Goal: Transaction & Acquisition: Book appointment/travel/reservation

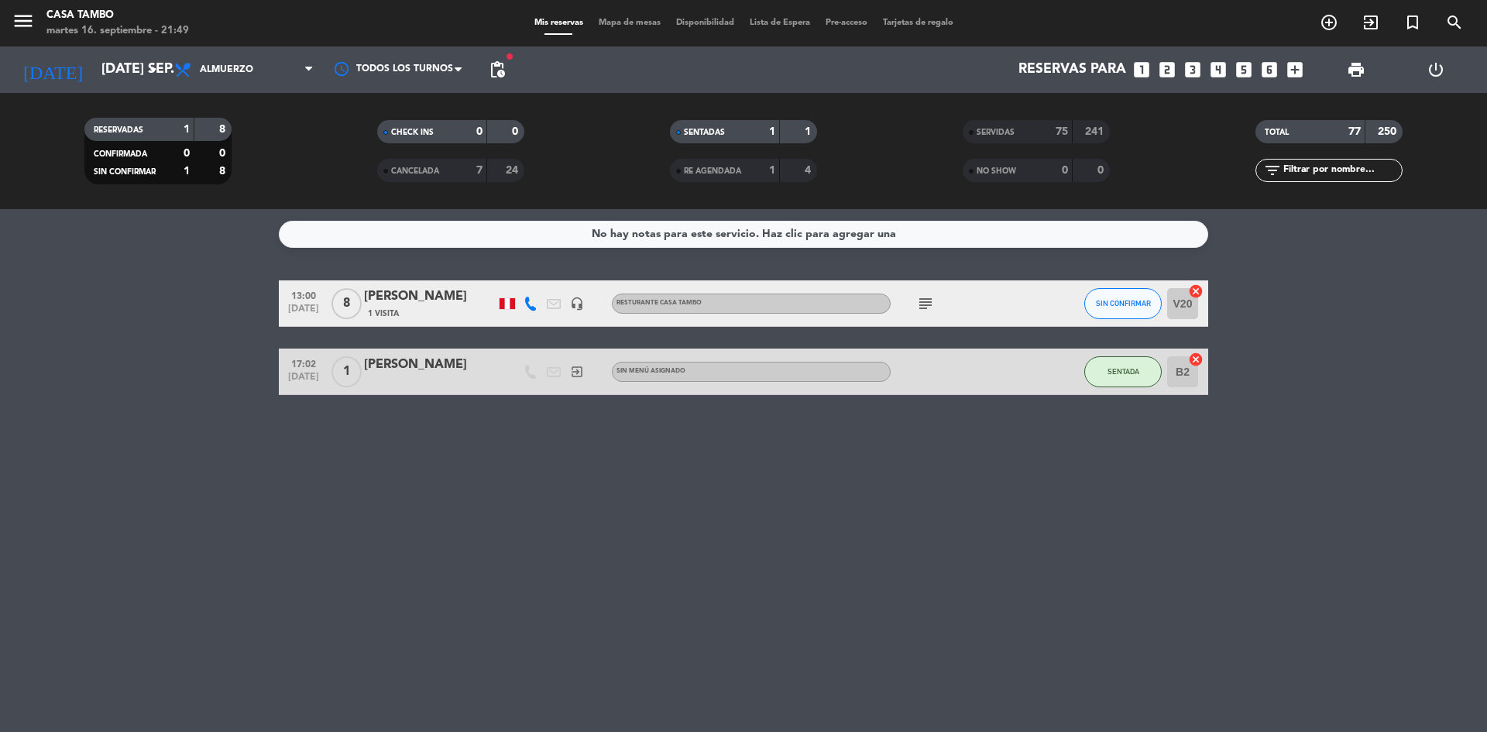
click at [195, 389] on bookings-row "13:00 [DATE] 8 [PERSON_NAME] 1 Visita headset_mic Resturante Casa Tambo subject…" at bounding box center [743, 337] width 1487 height 115
drag, startPoint x: 695, startPoint y: 542, endPoint x: 1208, endPoint y: 187, distance: 623.2
click at [705, 533] on div "No hay notas para este servicio. Haz clic para agregar una 13:00 [DATE] 8 [PERS…" at bounding box center [743, 470] width 1487 height 523
click at [1146, 20] on icon "add_circle_outline" at bounding box center [1329, 22] width 19 height 19
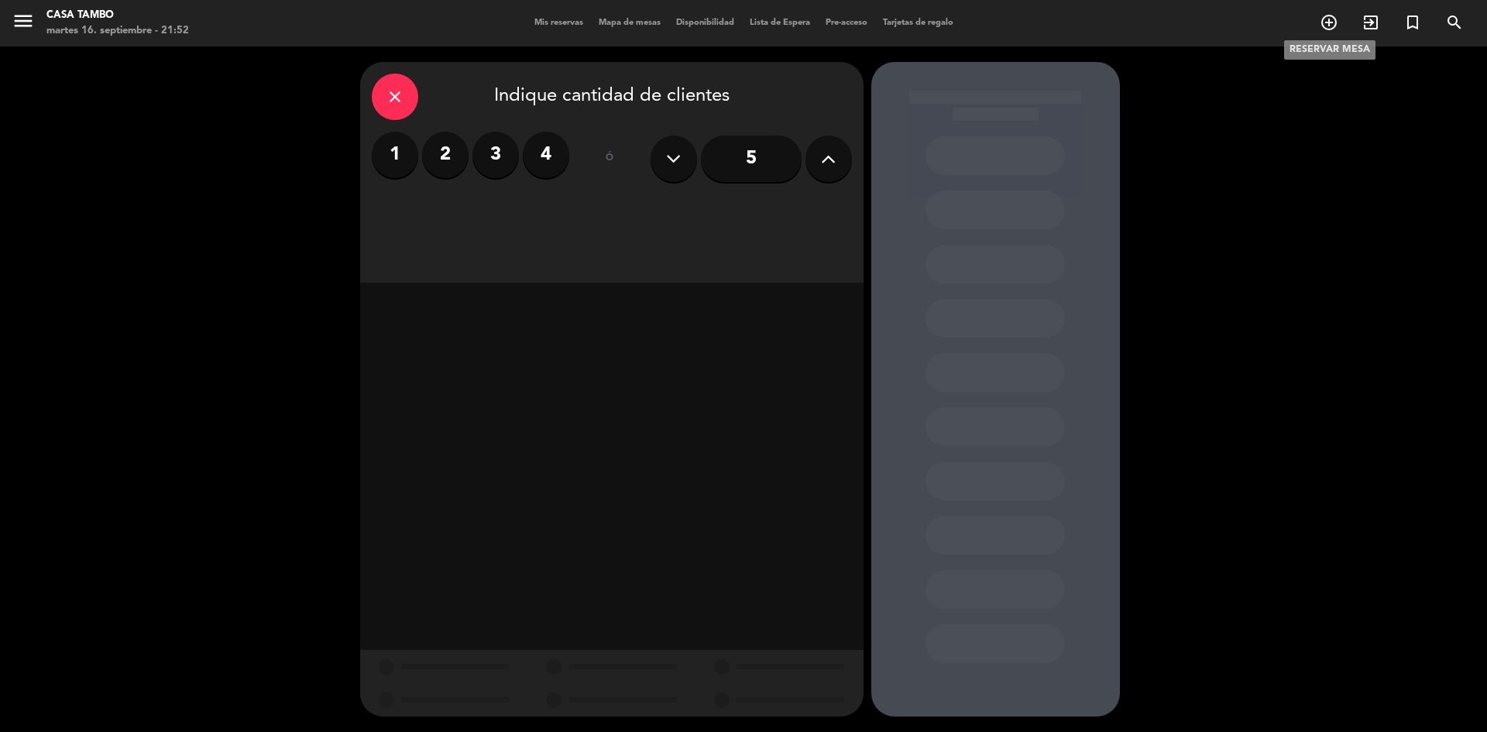
drag, startPoint x: 1325, startPoint y: 19, endPoint x: 723, endPoint y: 253, distance: 645.8
click at [690, 277] on div "close Indique cantidad de clientes 1 2 3 4 ó 5" at bounding box center [612, 172] width 504 height 221
click at [564, 156] on label "4" at bounding box center [546, 155] width 46 height 46
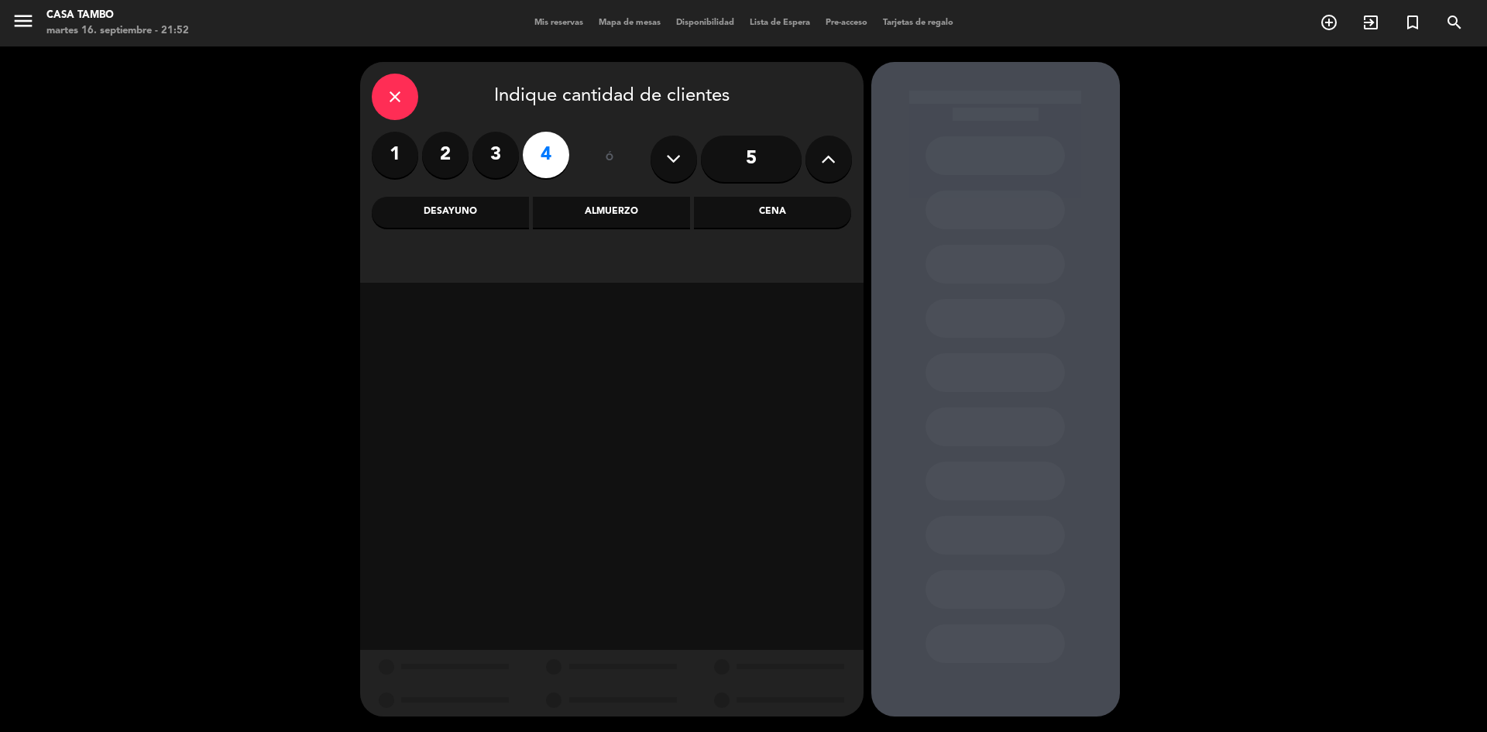
click at [596, 211] on div "Almuerzo" at bounding box center [611, 212] width 157 height 31
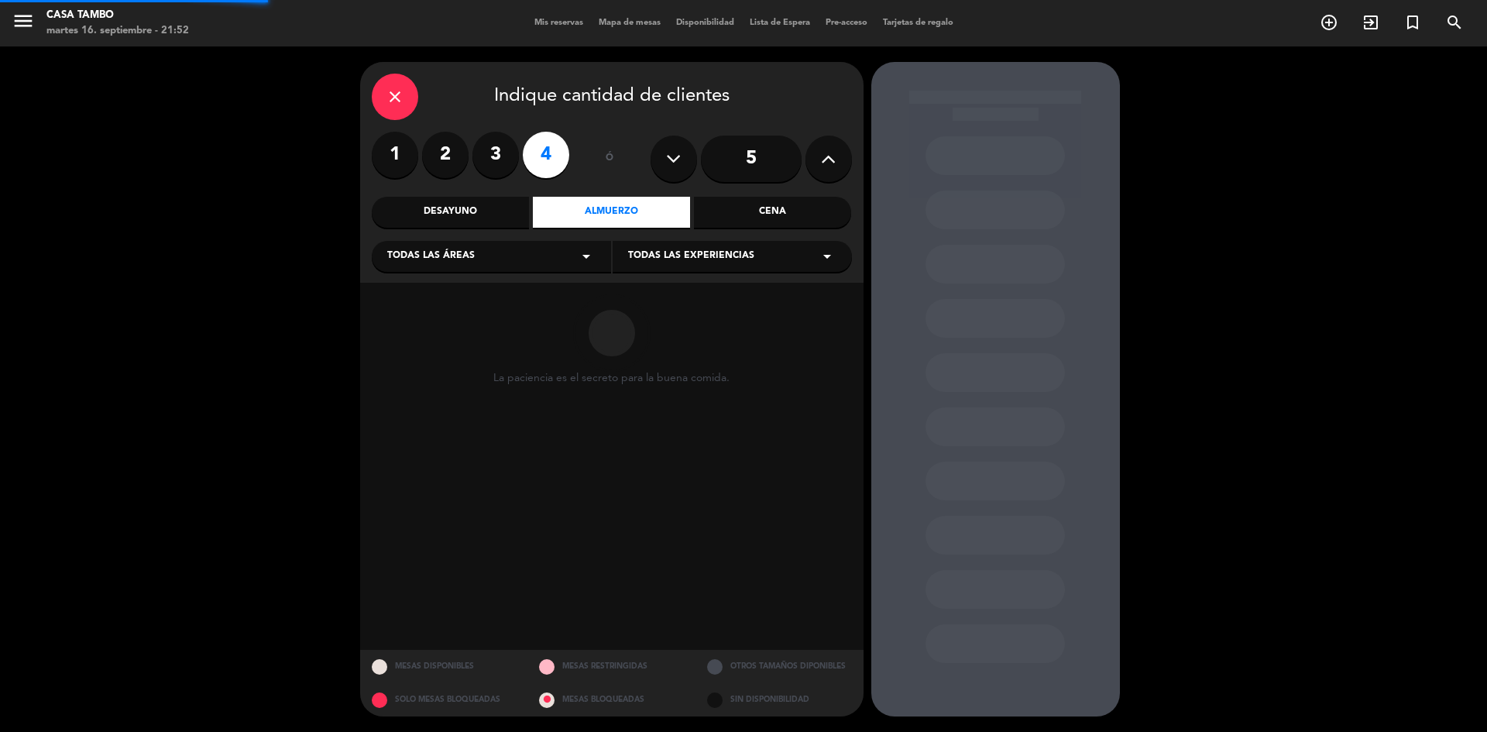
click at [512, 254] on div "Todas las áreas arrow_drop_down" at bounding box center [491, 256] width 239 height 31
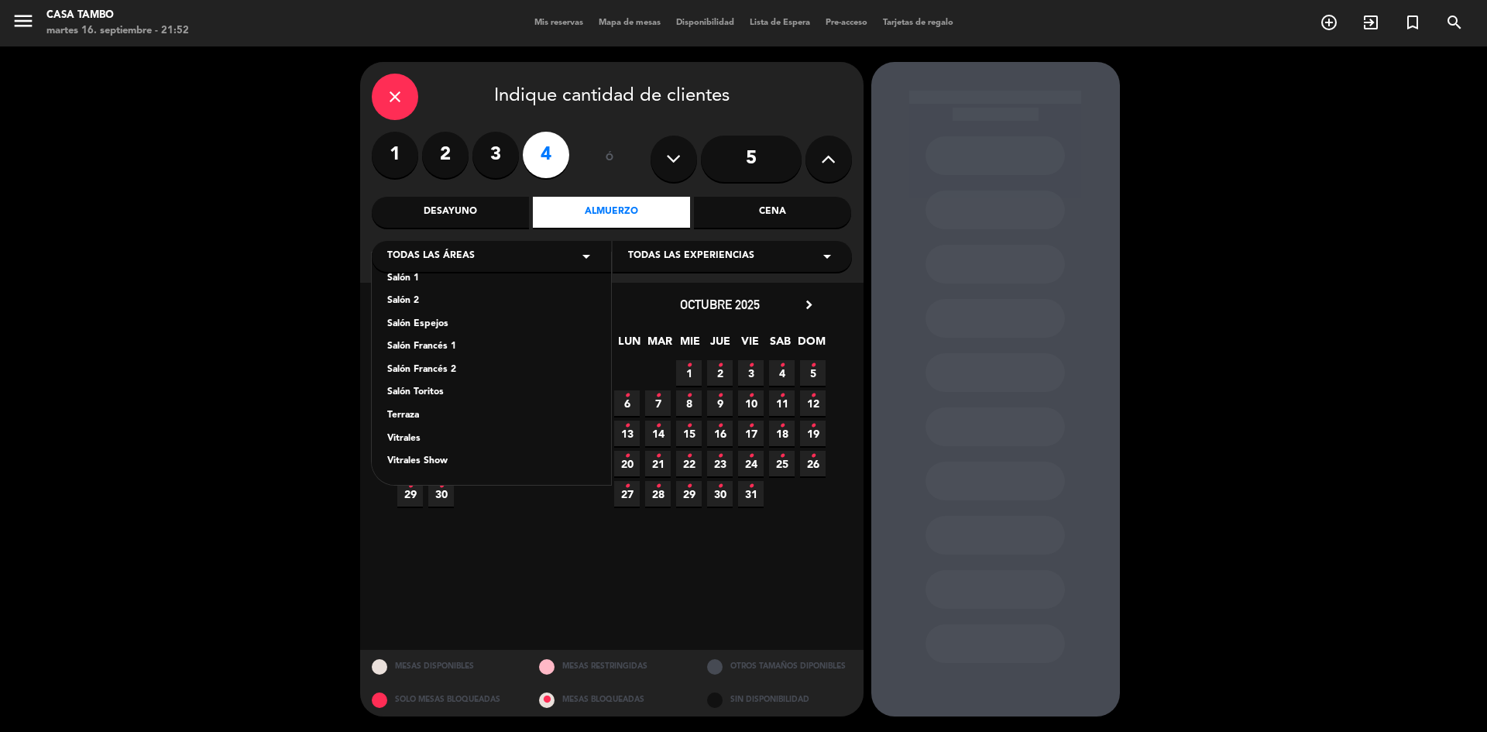
drag, startPoint x: 453, startPoint y: 371, endPoint x: 473, endPoint y: 365, distance: 21.1
click at [454, 370] on div "Salón Francés 2" at bounding box center [491, 370] width 208 height 15
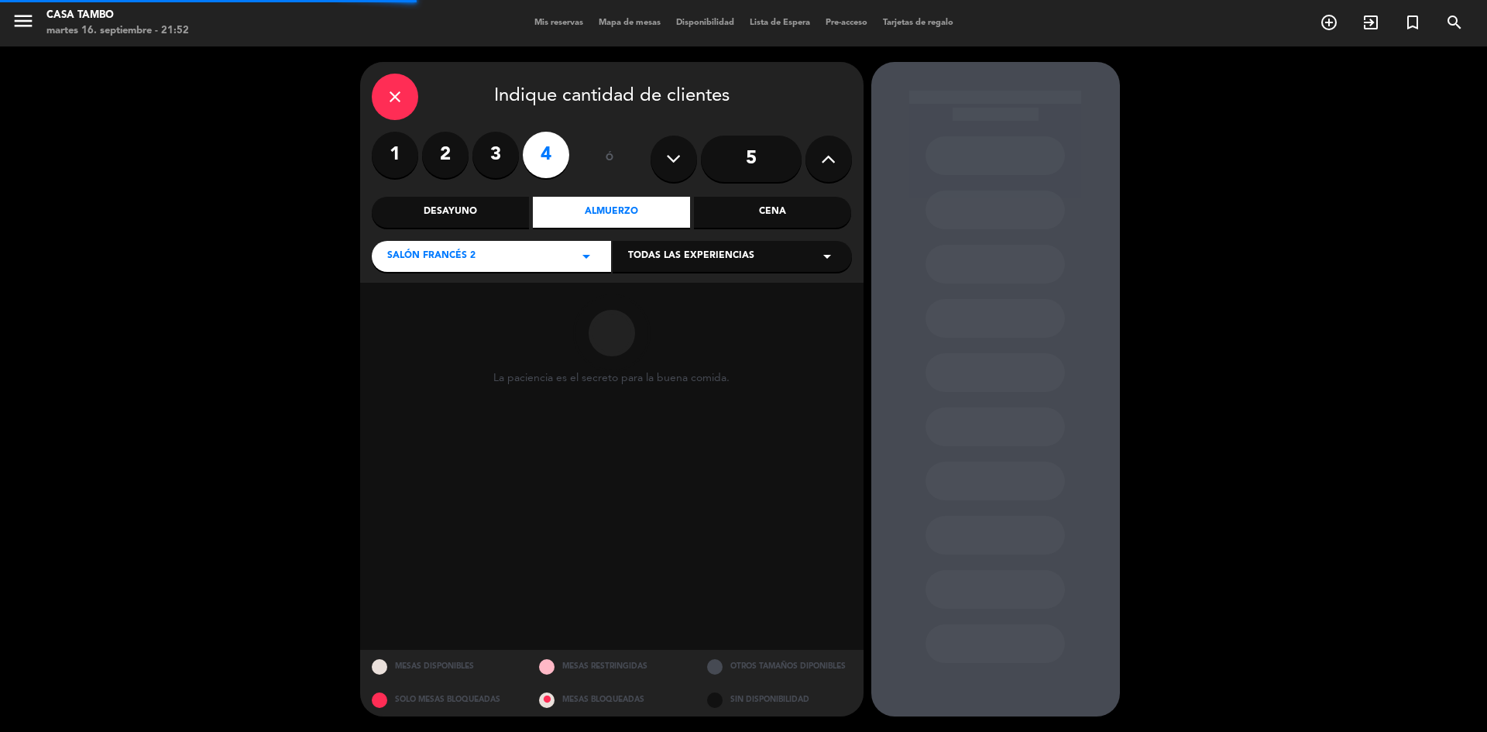
drag, startPoint x: 683, startPoint y: 251, endPoint x: 673, endPoint y: 267, distance: 19.1
click at [683, 252] on span "Todas las experiencias" at bounding box center [691, 256] width 126 height 15
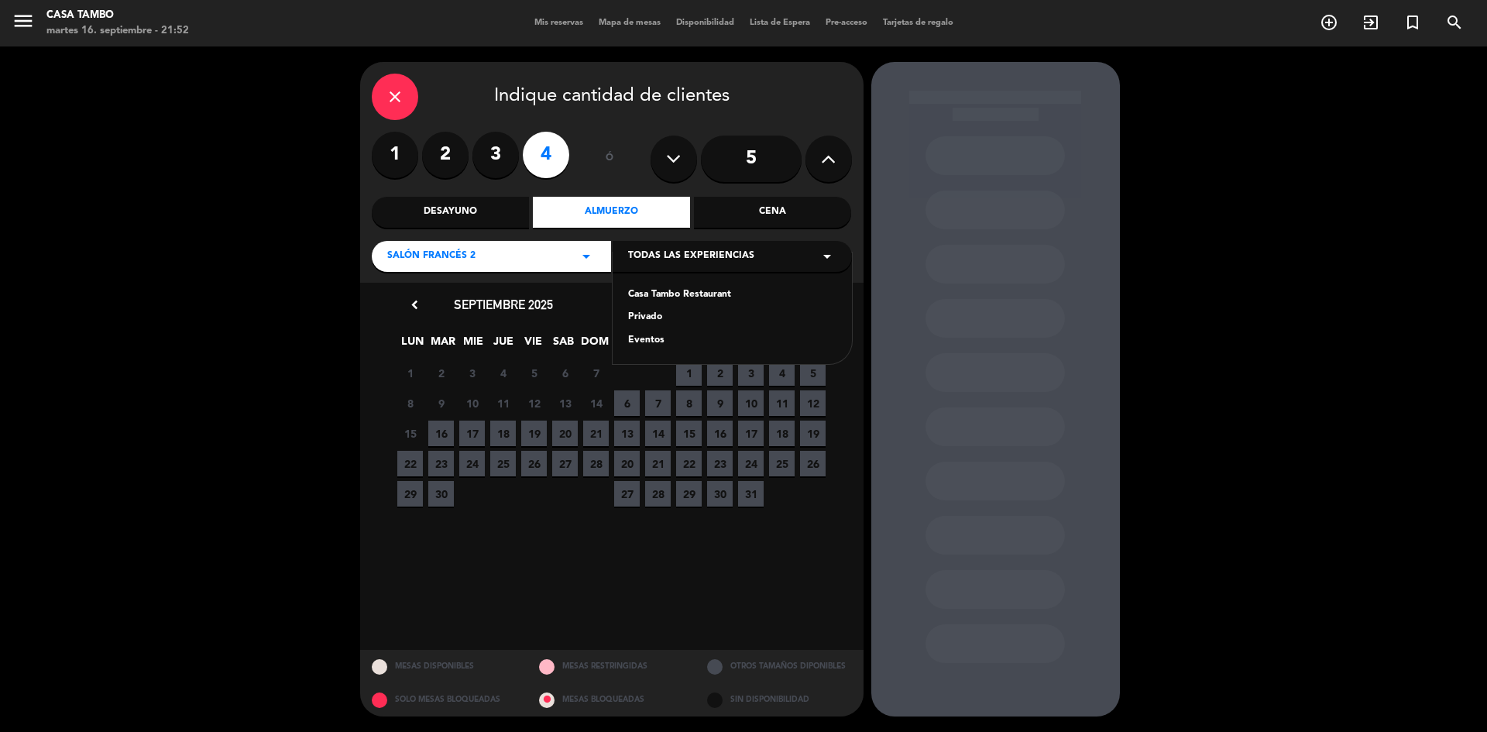
click at [648, 320] on div "Privado" at bounding box center [732, 317] width 208 height 15
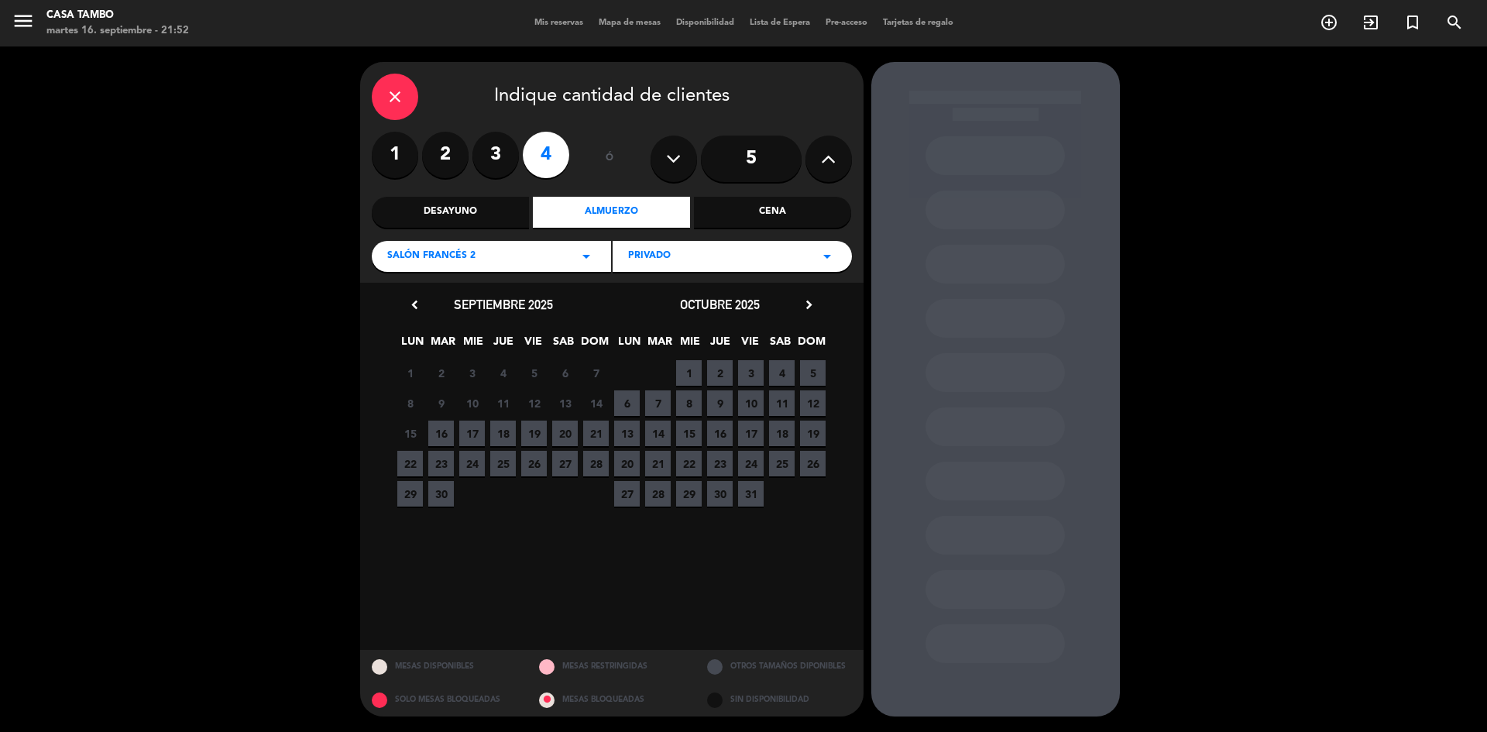
click at [473, 431] on span "17" at bounding box center [472, 434] width 26 height 26
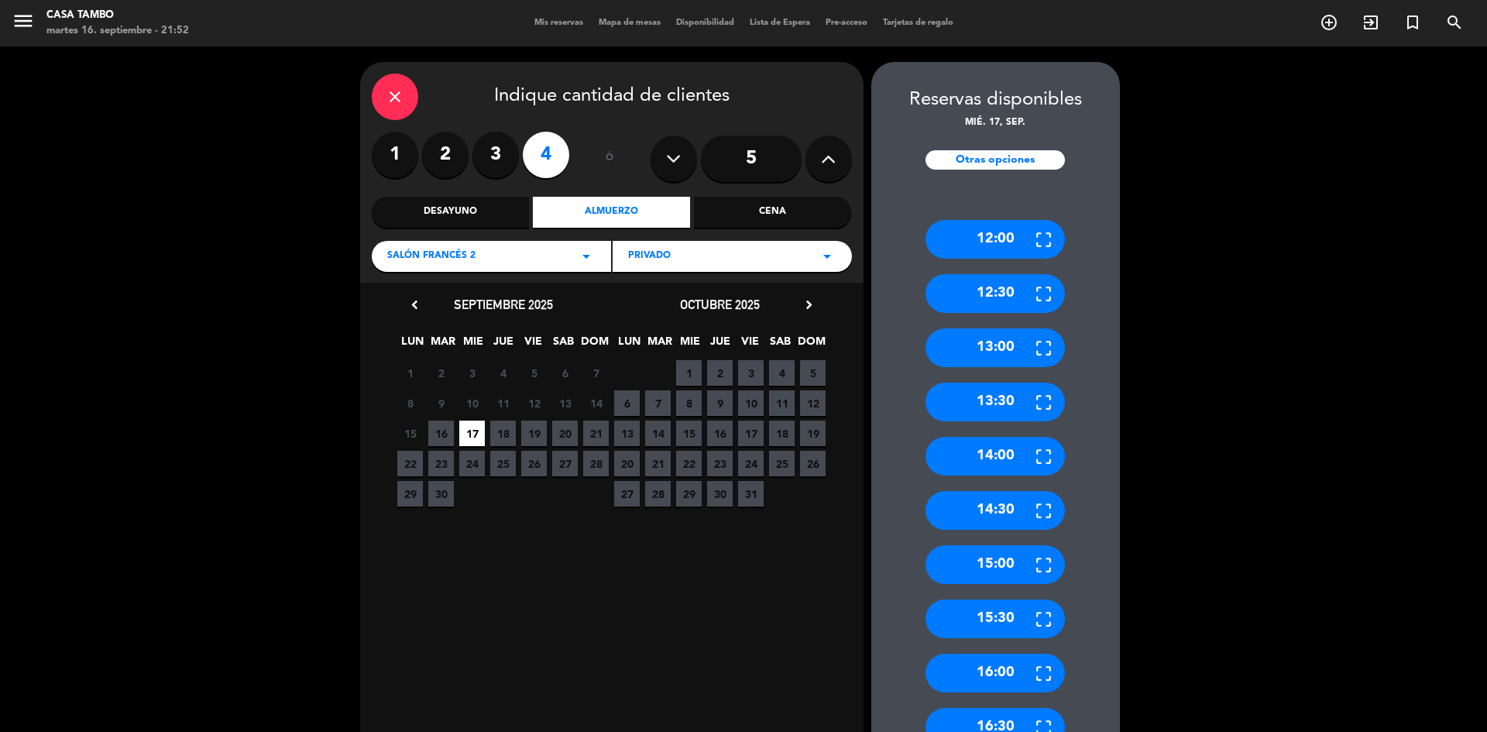
click at [1004, 295] on div "12:30" at bounding box center [995, 293] width 139 height 39
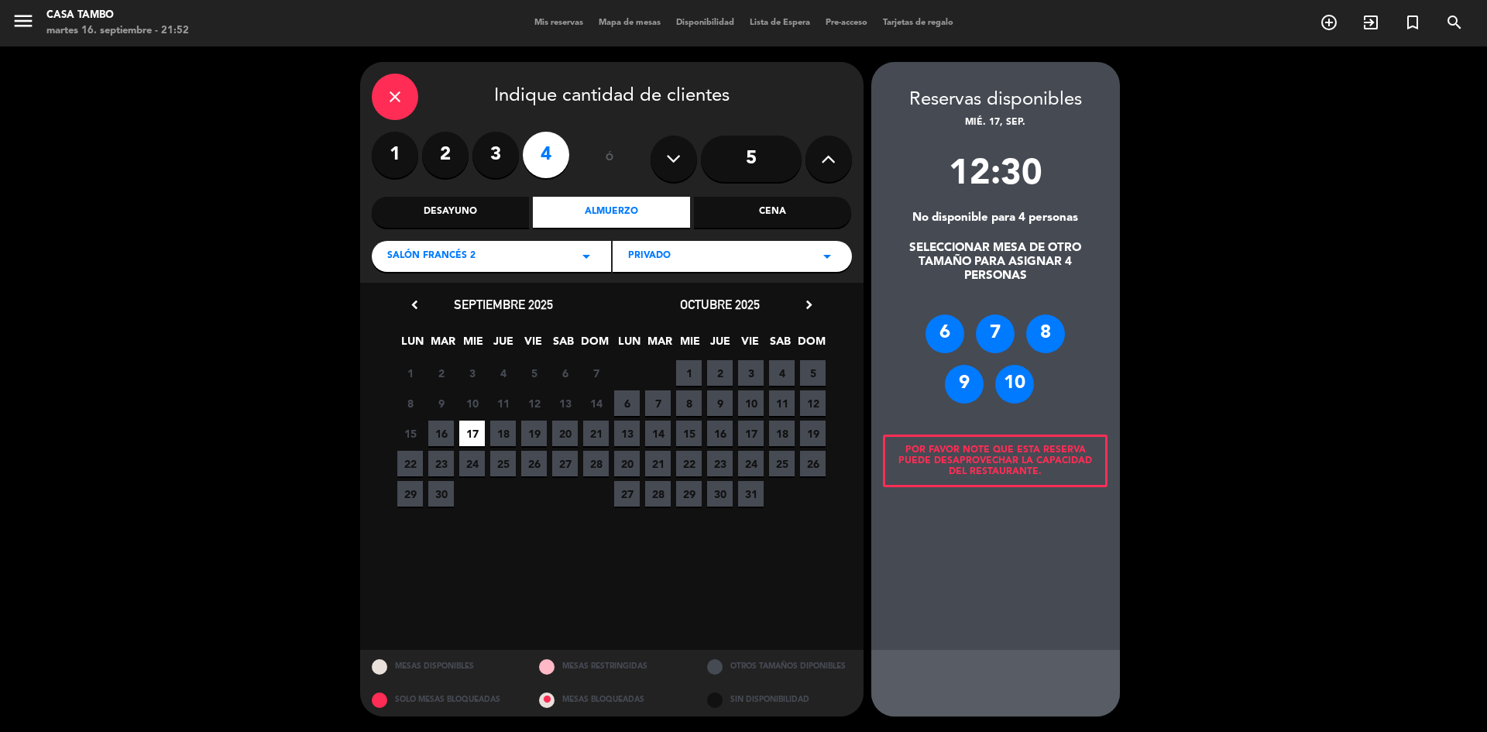
click at [940, 337] on div "6" at bounding box center [945, 334] width 39 height 39
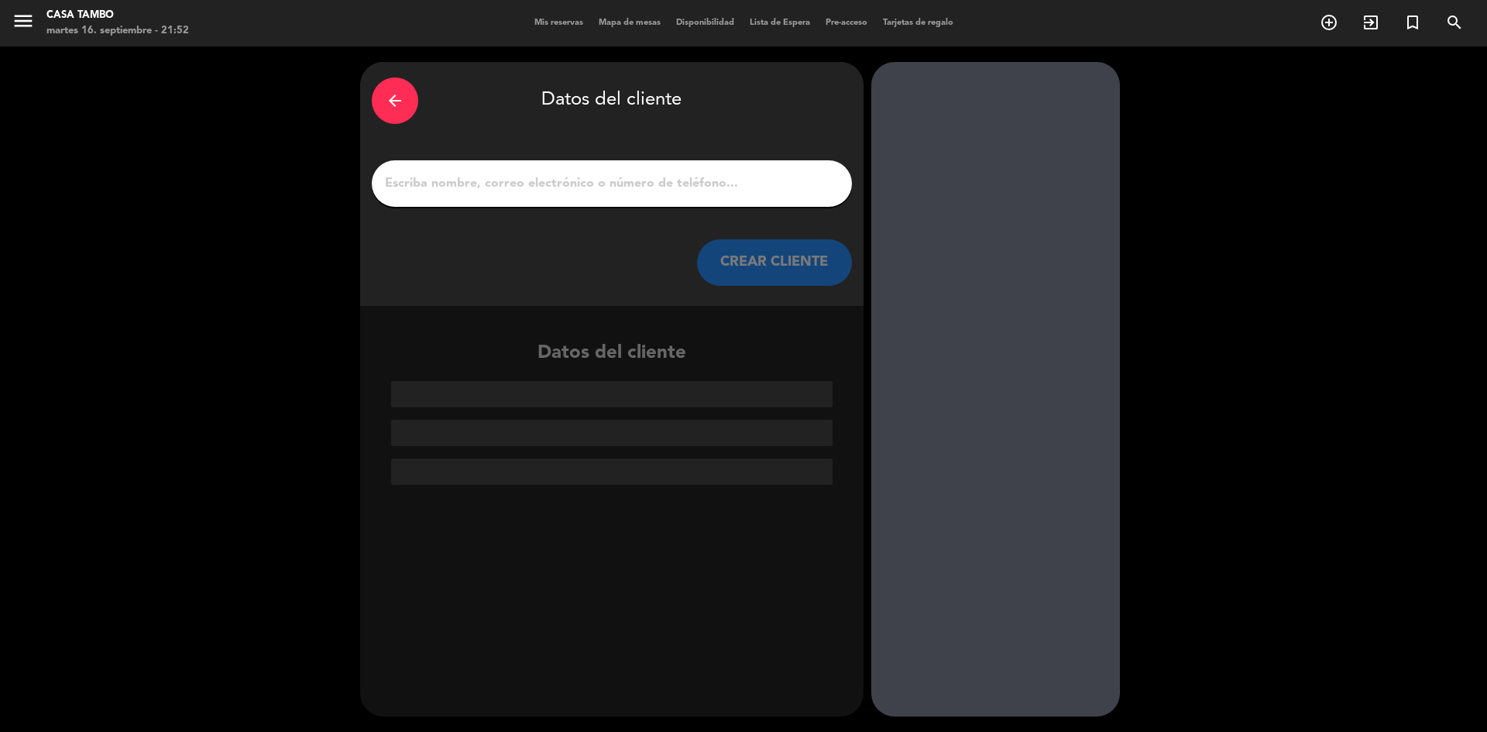
click at [644, 191] on input "1" at bounding box center [611, 184] width 457 height 22
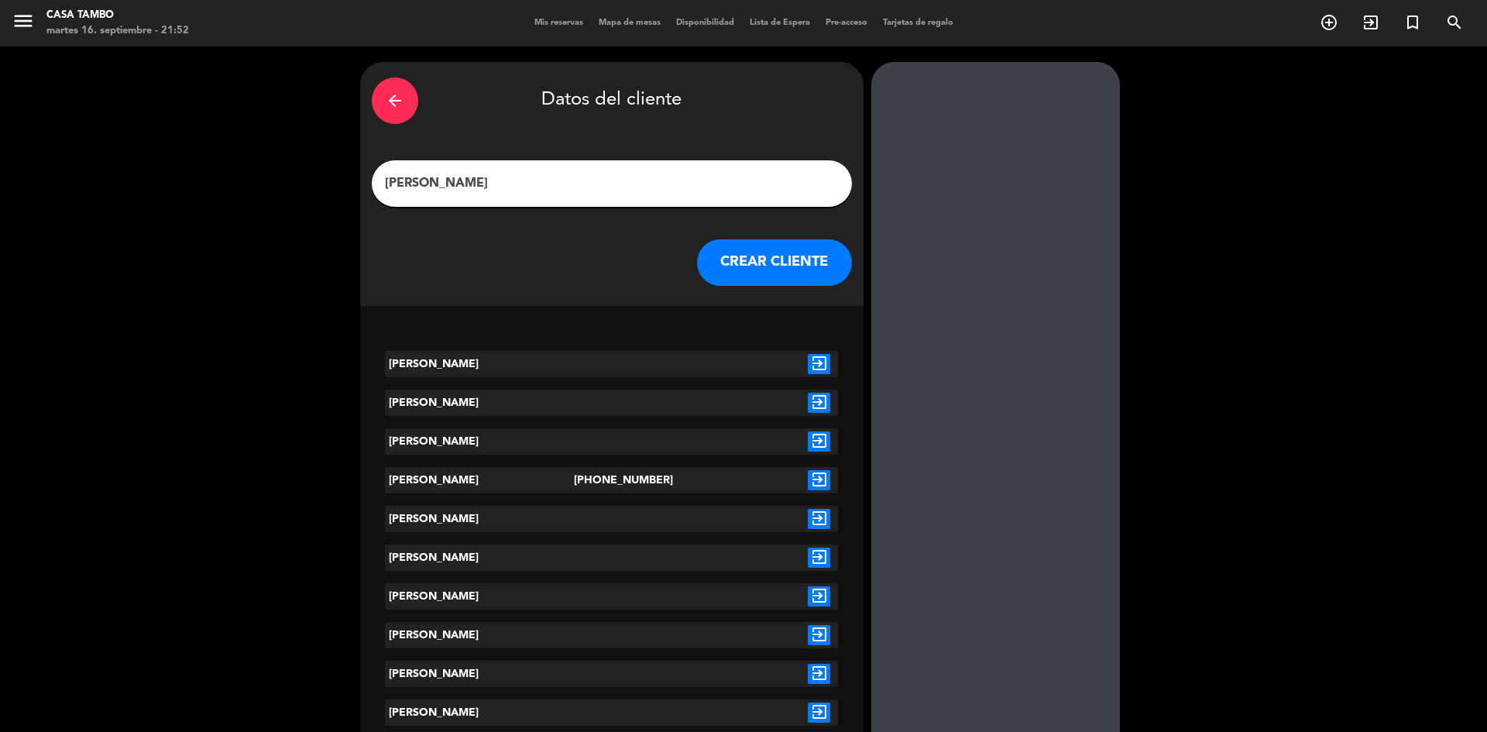
type input "[PERSON_NAME]"
click at [818, 360] on icon "exit_to_app" at bounding box center [819, 364] width 22 height 20
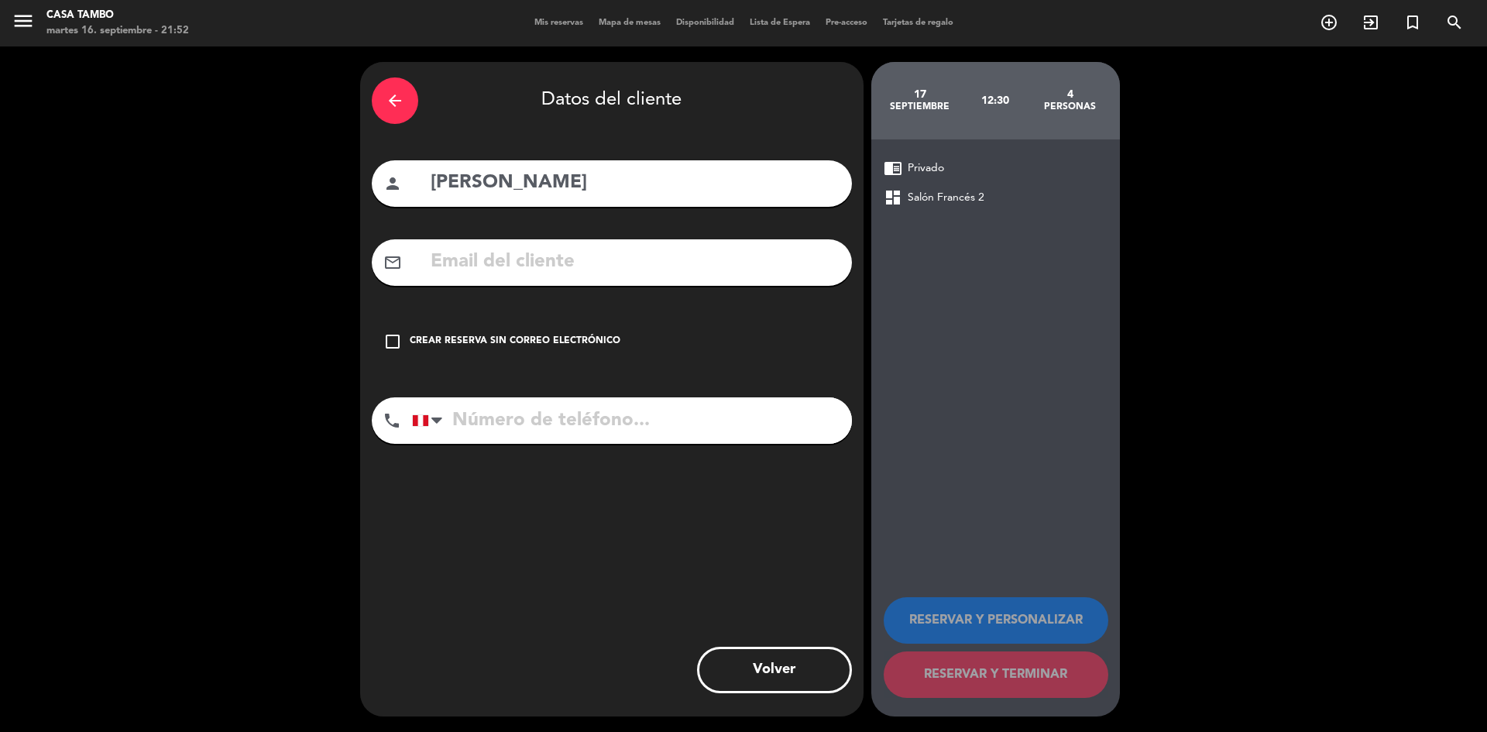
click at [566, 336] on div "Crear reserva sin correo electrónico" at bounding box center [515, 341] width 211 height 15
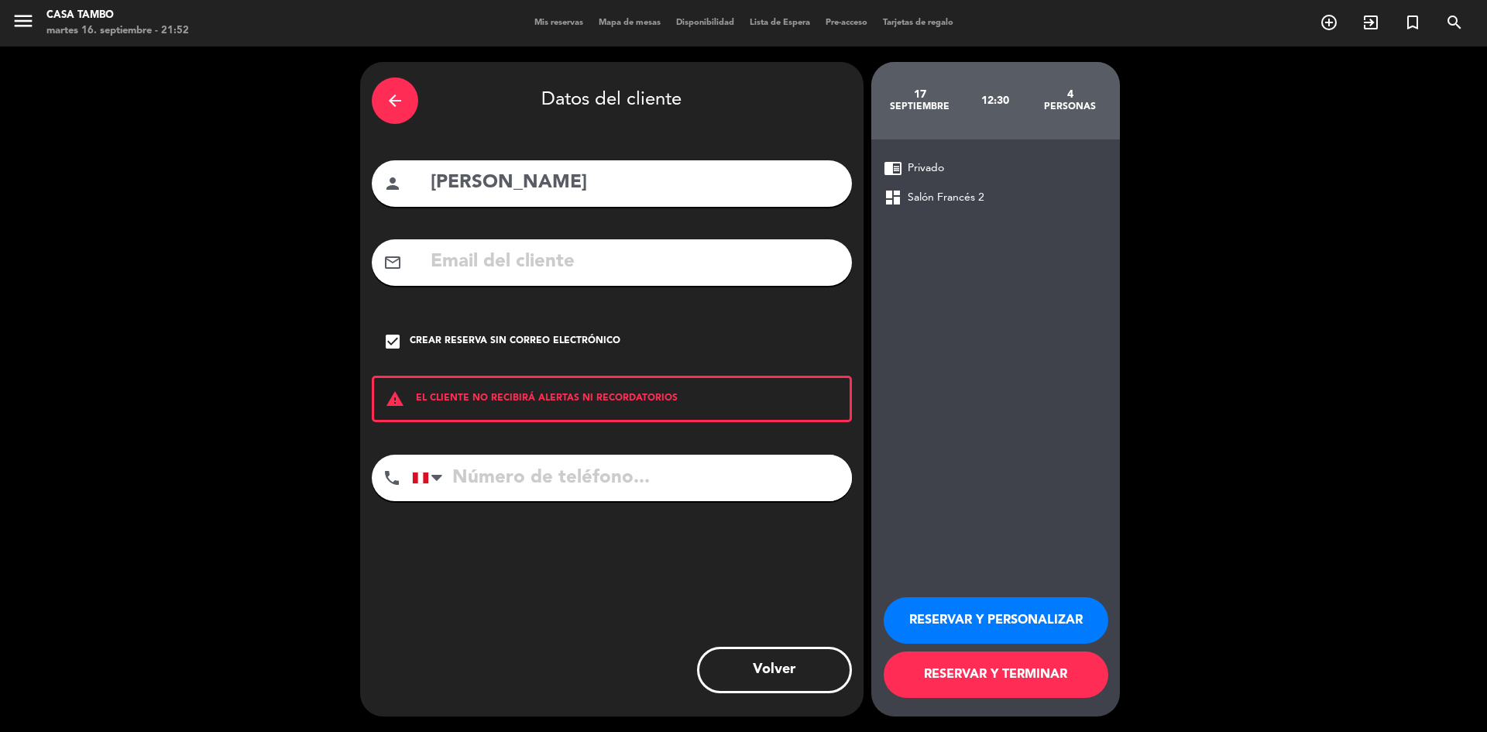
click at [925, 594] on button "RESERVAR Y PERSONALIZAR" at bounding box center [996, 620] width 225 height 46
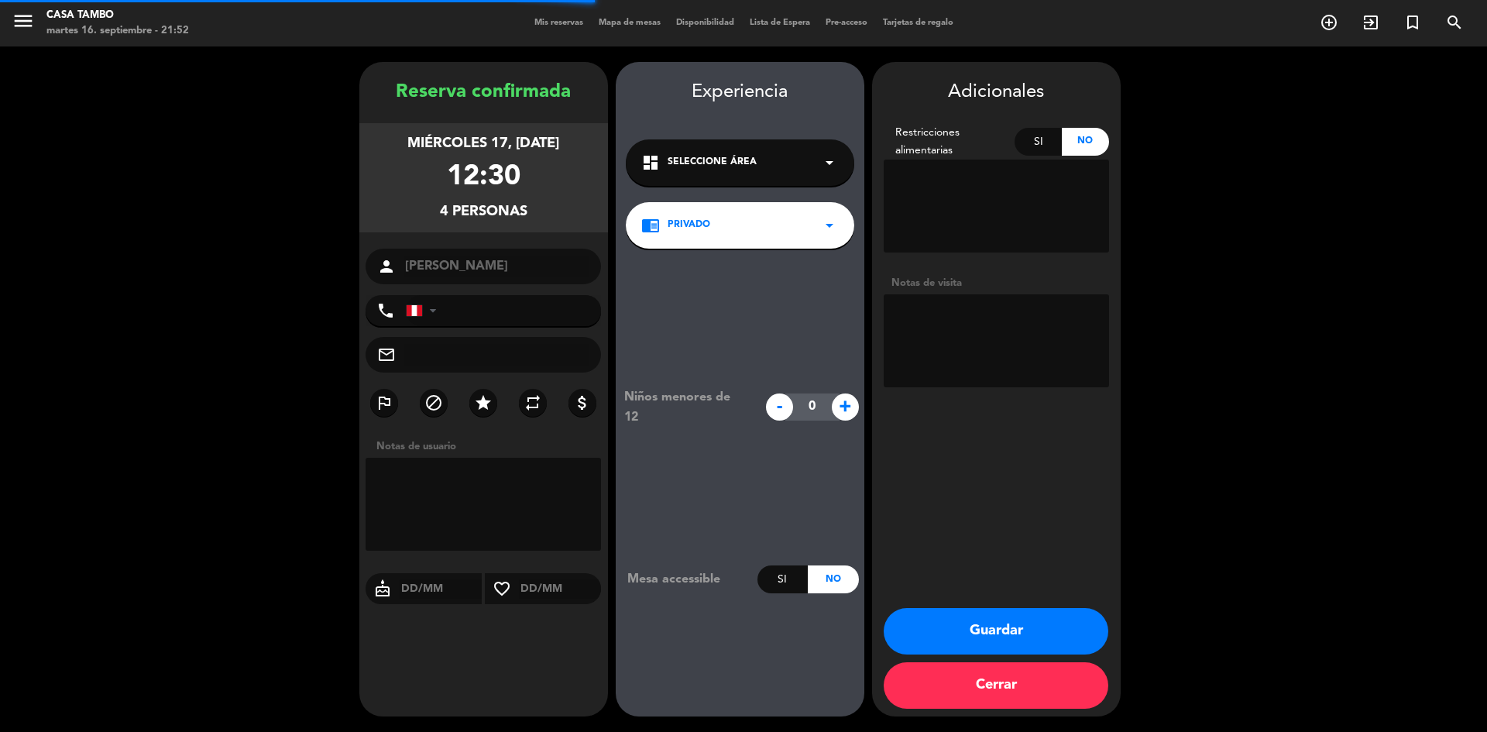
click at [944, 335] on textarea at bounding box center [996, 340] width 225 height 93
type textarea "[PERSON_NAME] 2"
click at [920, 594] on button "Guardar" at bounding box center [996, 631] width 225 height 46
